Goal: Transaction & Acquisition: Purchase product/service

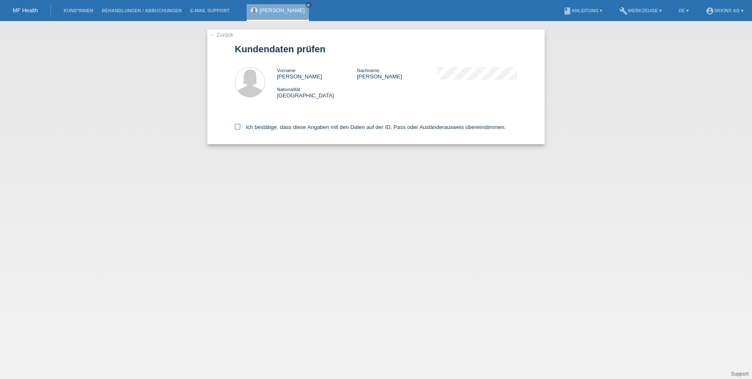
click at [242, 128] on label "Ich bestätige, dass diese Angaben mit den Daten auf der ID, Pass oder Ausländer…" at bounding box center [370, 127] width 271 height 6
click at [240, 128] on input "Ich bestätige, dass diese Angaben mit den Daten auf der ID, Pass oder Ausländer…" at bounding box center [237, 126] width 5 height 5
checkbox input "true"
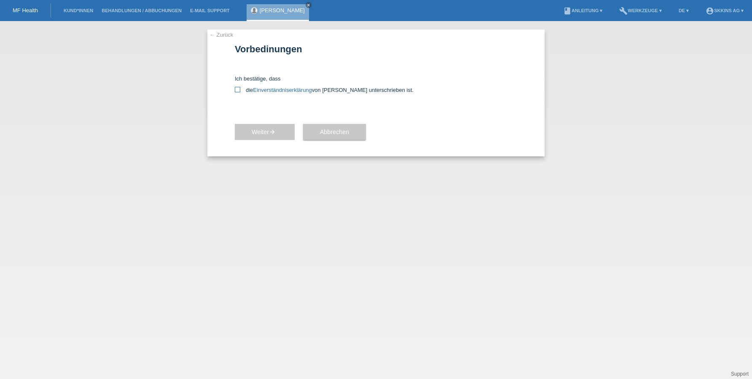
click at [238, 91] on icon at bounding box center [237, 89] width 5 height 5
click at [238, 91] on input "die Einverständniserklärung von der Kundin unterschrieben ist." at bounding box center [237, 89] width 5 height 5
checkbox input "true"
click at [264, 131] on span "Weiter arrow_forward" at bounding box center [265, 132] width 26 height 7
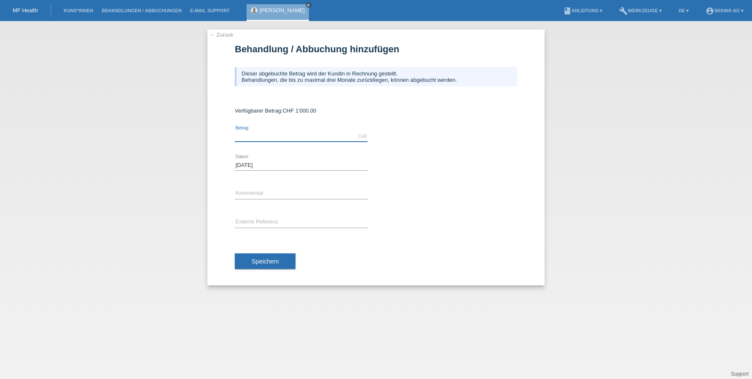
click at [313, 135] on input "text" at bounding box center [301, 136] width 133 height 11
type input "370.00"
click at [280, 191] on input "text" at bounding box center [301, 193] width 133 height 11
type input "Btx"
click at [275, 260] on span "Speichern" at bounding box center [265, 261] width 27 height 7
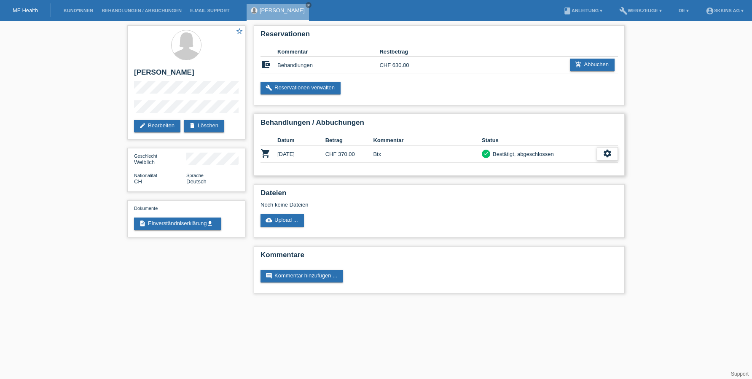
click at [602, 151] on div "settings" at bounding box center [607, 153] width 21 height 13
click at [518, 190] on span "Patientenabrechnung herunterladen" at bounding box center [561, 193] width 90 height 10
